Goal: Information Seeking & Learning: Learn about a topic

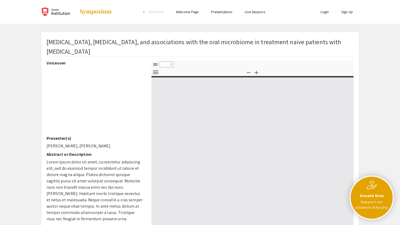
select select "custom"
type input "0"
select select "custom"
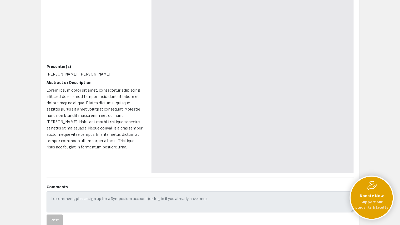
scroll to position [75, 0]
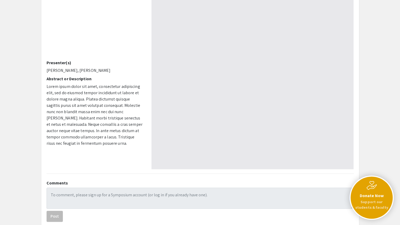
type input "1"
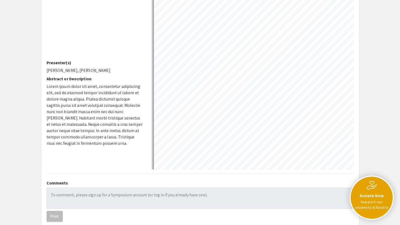
select select "auto"
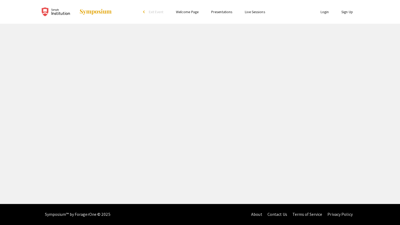
select select "custom"
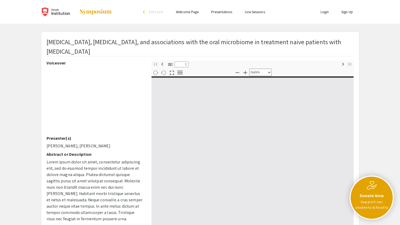
type input "0"
select select "custom"
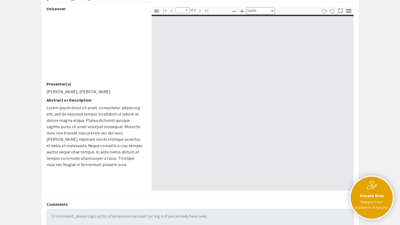
scroll to position [56, 0]
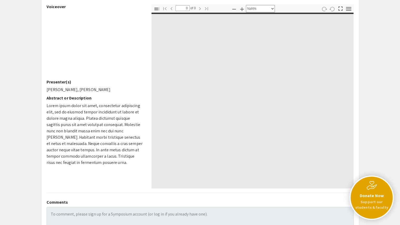
type input "1"
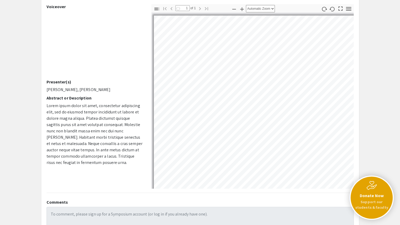
select select "auto"
